Goal: Task Accomplishment & Management: Manage account settings

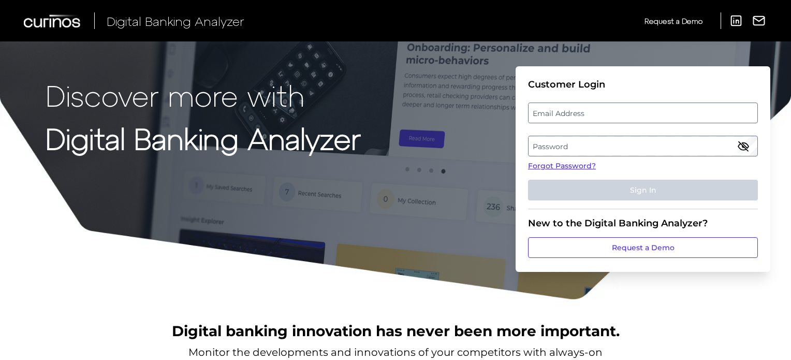
click at [575, 112] on label "Email Address" at bounding box center [642, 112] width 228 height 19
click at [575, 112] on input "email" at bounding box center [643, 112] width 230 height 21
type input "[PERSON_NAME][EMAIL_ADDRESS][DOMAIN_NAME]"
click at [558, 144] on label "Password" at bounding box center [642, 146] width 228 height 19
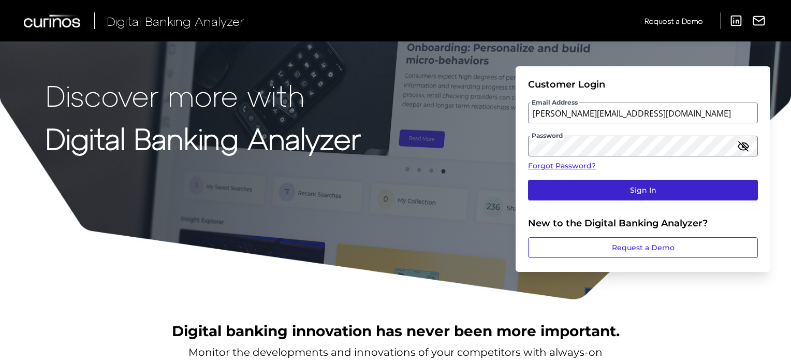
click at [644, 188] on button "Sign In" at bounding box center [643, 190] width 230 height 21
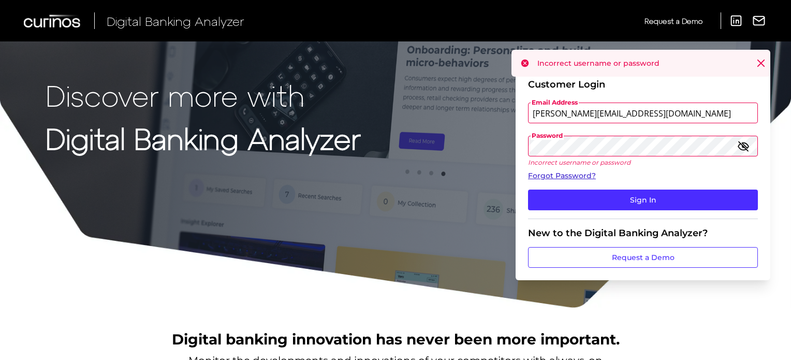
click at [571, 180] on link "Forgot Password?" at bounding box center [643, 175] width 230 height 11
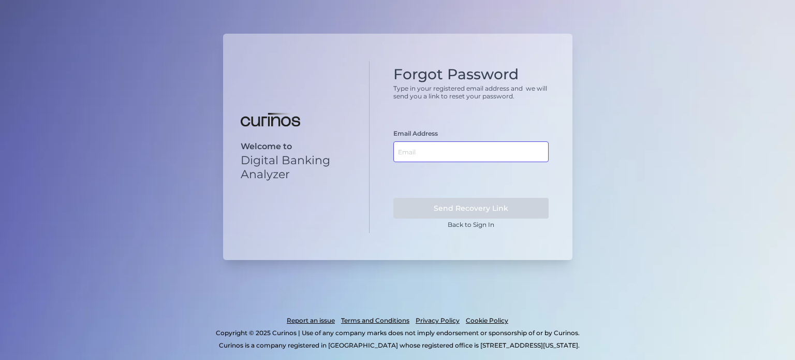
click at [498, 151] on input "text" at bounding box center [470, 151] width 155 height 21
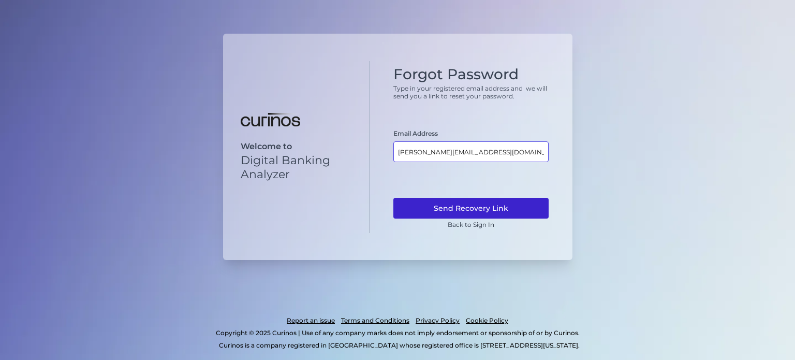
type input "[PERSON_NAME][EMAIL_ADDRESS][DOMAIN_NAME]"
click at [477, 218] on button "Send Recovery Link" at bounding box center [470, 208] width 155 height 21
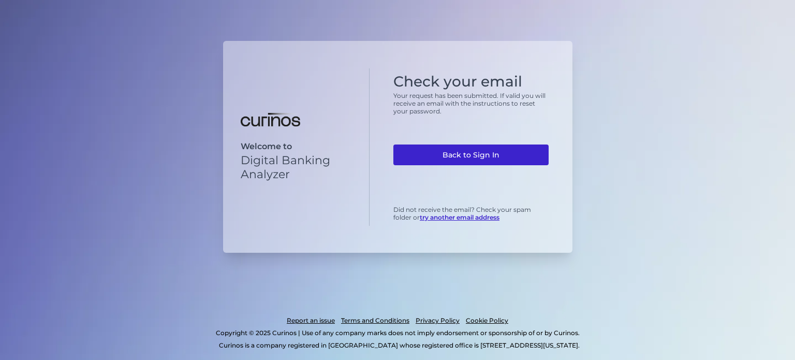
click at [456, 154] on link "Back to Sign In" at bounding box center [470, 154] width 155 height 21
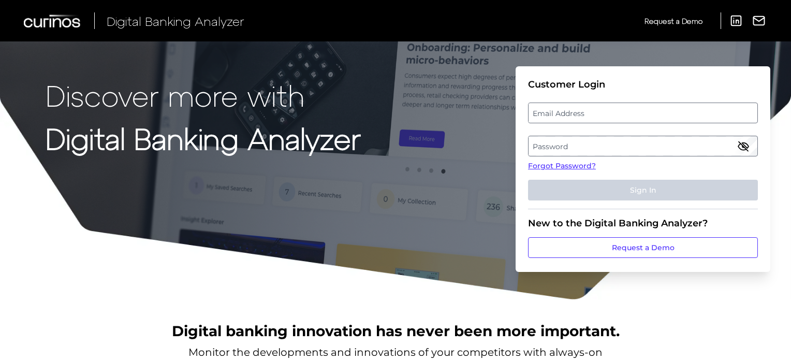
click at [287, 277] on div "Discover more with Digital Banking Analyzer Customer Login Email Address Passwo…" at bounding box center [395, 150] width 791 height 300
